Goal: Task Accomplishment & Management: Use online tool/utility

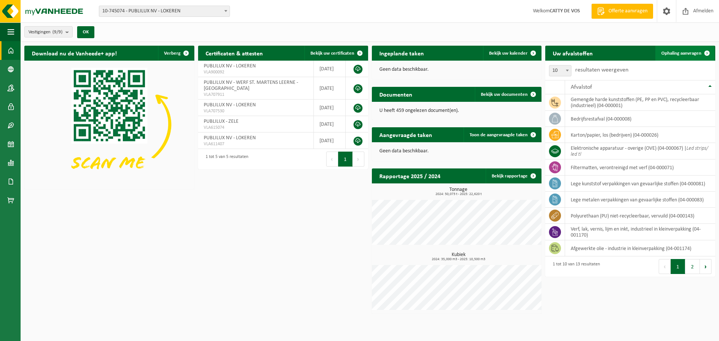
click at [668, 53] on span "Ophaling aanvragen" at bounding box center [681, 53] width 40 height 5
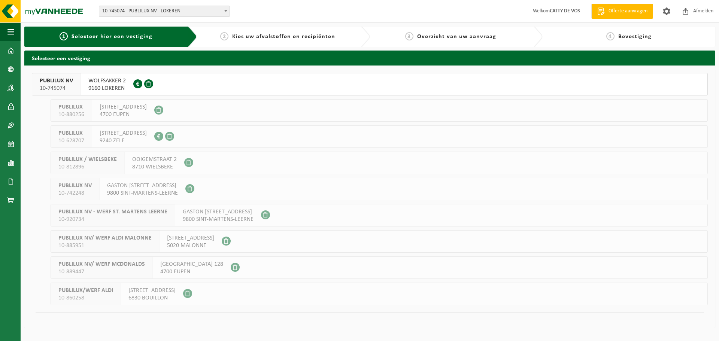
click at [108, 87] on span "9160 LOKEREN" at bounding box center [106, 88] width 37 height 7
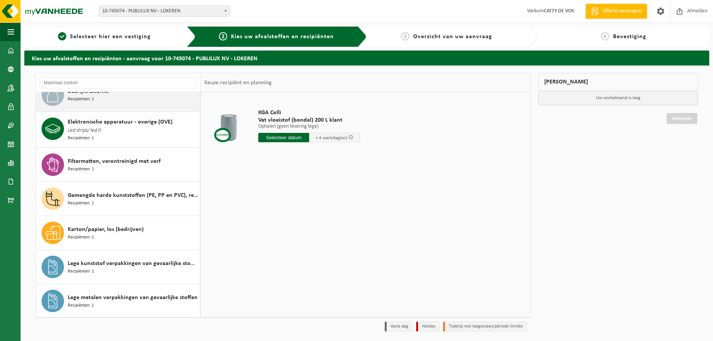
scroll to position [72, 0]
